Goal: Task Accomplishment & Management: Use online tool/utility

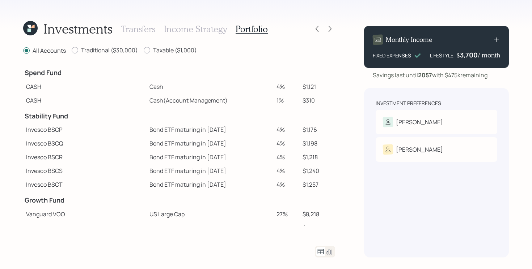
scroll to position [146, 0]
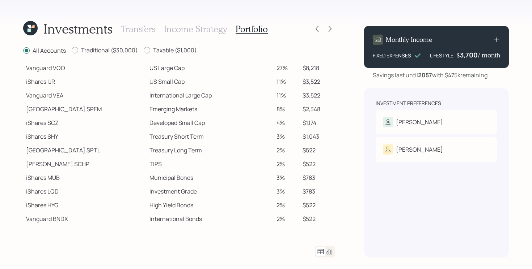
click at [27, 31] on icon at bounding box center [28, 30] width 3 height 3
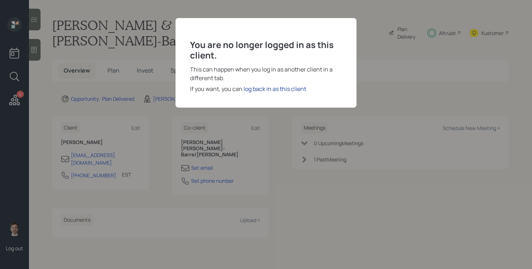
click at [292, 89] on div "log back in as this client" at bounding box center [274, 89] width 63 height 9
